Goal: Information Seeking & Learning: Learn about a topic

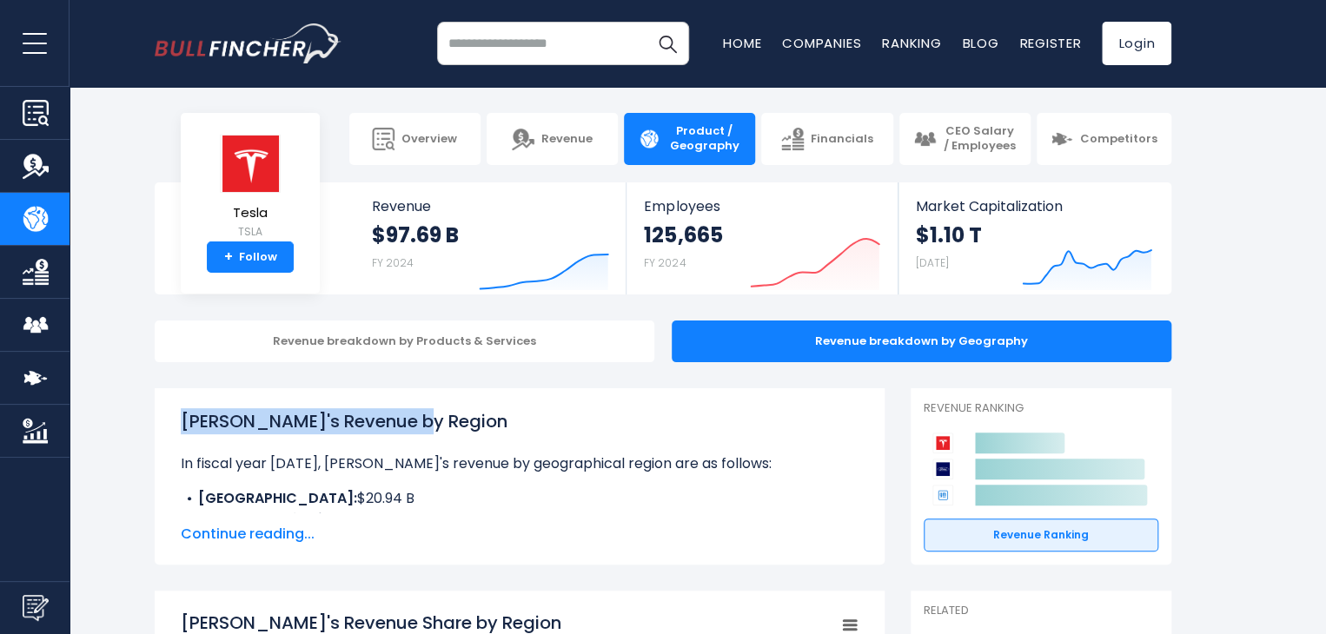
drag, startPoint x: 452, startPoint y: 418, endPoint x: 184, endPoint y: 427, distance: 267.7
click at [184, 427] on h1 "Tesla's Revenue by Region" at bounding box center [520, 421] width 678 height 26
copy h1 "Tesla's Revenue by Region"
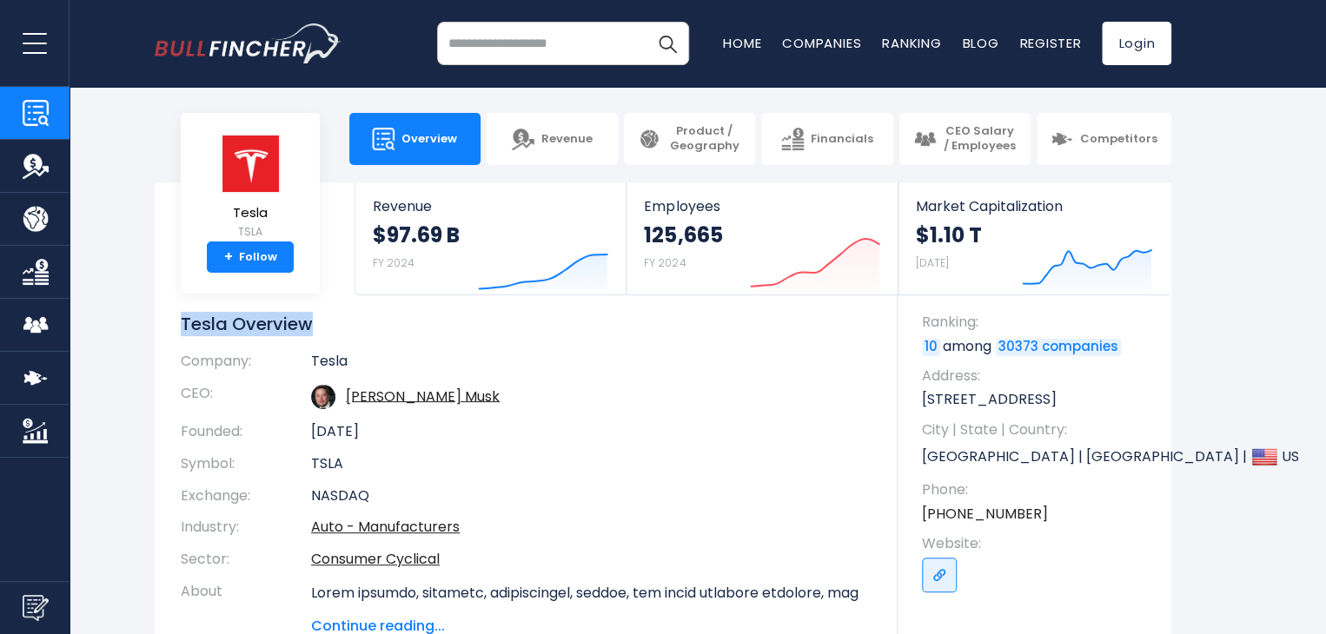
drag, startPoint x: 332, startPoint y: 325, endPoint x: 169, endPoint y: 332, distance: 162.6
click at [169, 332] on div "Tesla TSLA + Follow Revenue $97.69 B FY 2024 Created with Highcharts 12.1.2 Emp…" at bounding box center [663, 424] width 1016 height 484
copy h1 "Tesla Overview"
